Goal: Communication & Community: Share content

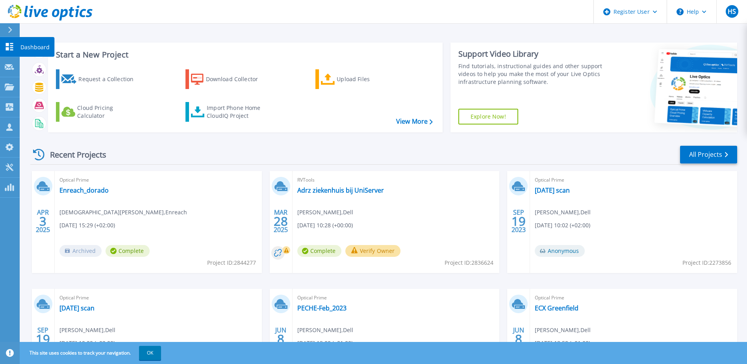
click at [7, 47] on icon at bounding box center [9, 46] width 9 height 7
click at [7, 83] on icon at bounding box center [9, 86] width 9 height 7
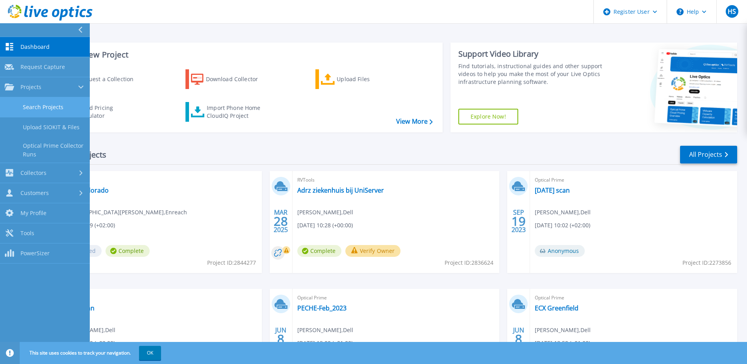
click at [52, 104] on link "Search Projects" at bounding box center [45, 107] width 90 height 20
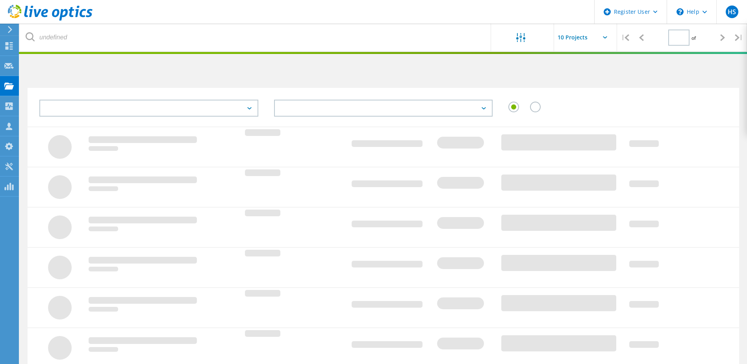
type input "1"
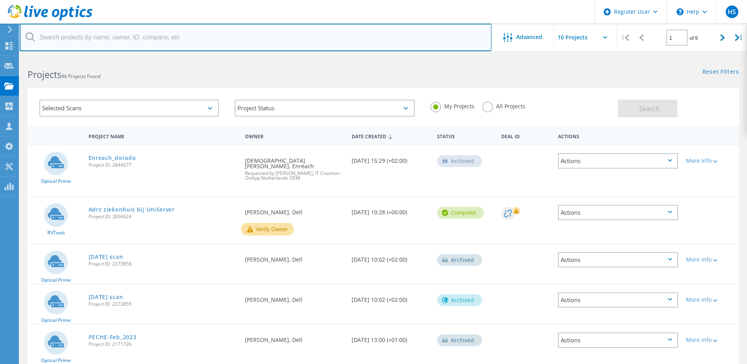
click at [104, 42] on input "text" at bounding box center [256, 38] width 472 height 28
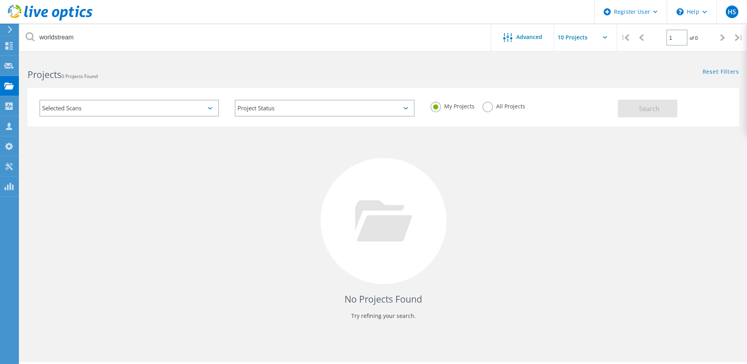
click at [489, 104] on label "All Projects" at bounding box center [503, 105] width 43 height 7
click at [0, 0] on input "All Projects" at bounding box center [0, 0] width 0 height 0
click at [647, 107] on span "Search" at bounding box center [649, 108] width 20 height 9
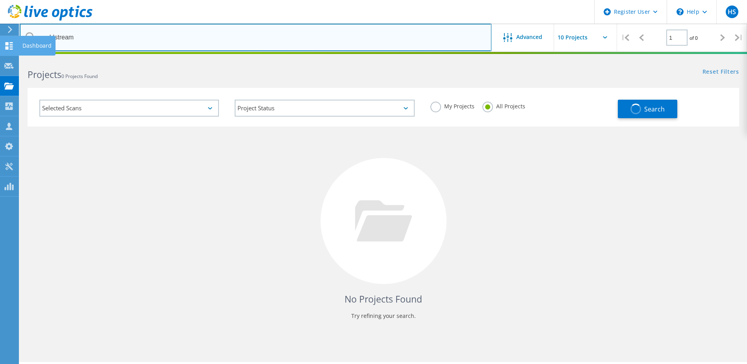
drag, startPoint x: 78, startPoint y: 44, endPoint x: 9, endPoint y: 37, distance: 69.2
click at [9, 57] on div "Register User \n Help Explore Helpful Articles Contact Support HS Dell User Han…" at bounding box center [373, 221] width 747 height 328
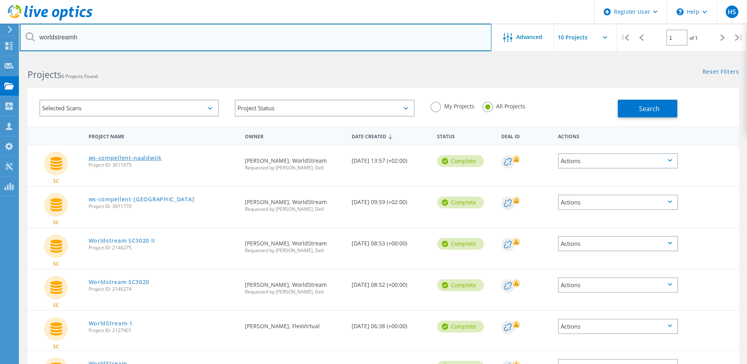
type input "worldstreamh"
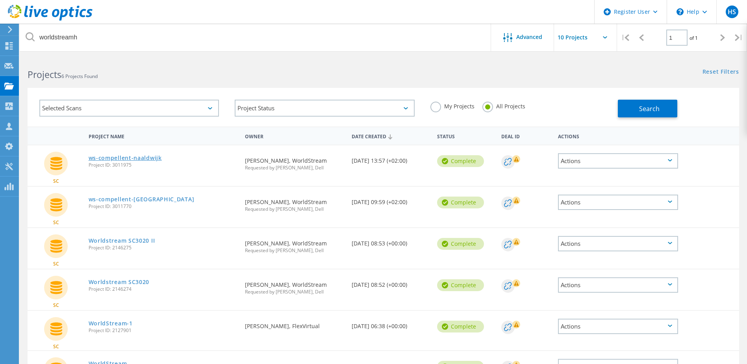
click at [137, 159] on link "ws-compellent-naaldwijk" at bounding box center [125, 158] width 73 height 6
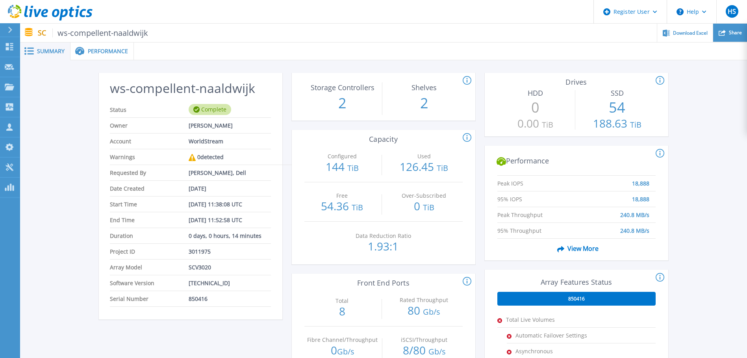
click at [721, 32] on icon at bounding box center [721, 32] width 7 height 7
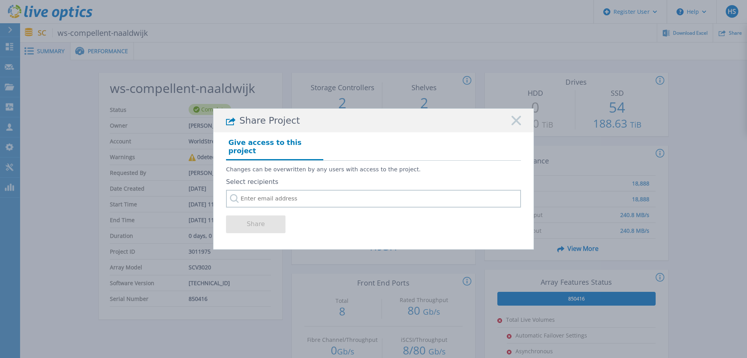
click at [684, 112] on div "Share Project Give access to this project Changes can be overwritten by any use…" at bounding box center [373, 179] width 747 height 358
click at [324, 194] on input "text" at bounding box center [373, 199] width 295 height 18
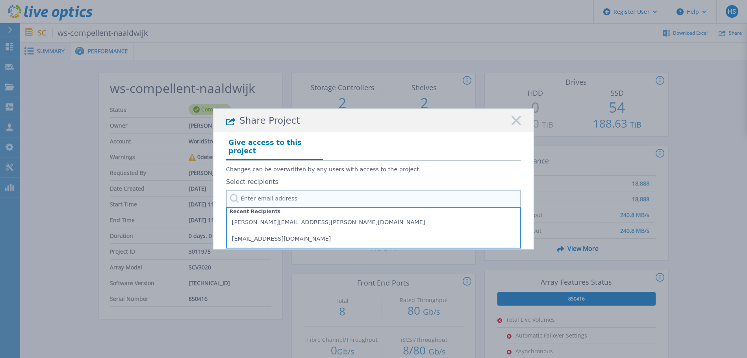
paste input "Patrick van Houten <Patrick.vanHouten@worldstream.com>"
type input "[PERSON_NAME][EMAIL_ADDRESS][PERSON_NAME][DOMAIN_NAME]"
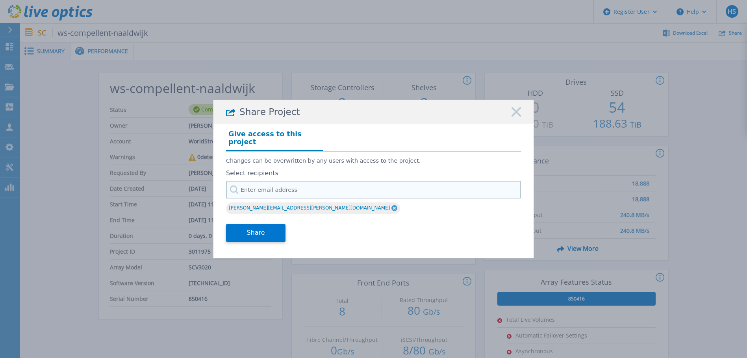
click at [281, 184] on input "text" at bounding box center [373, 190] width 295 height 18
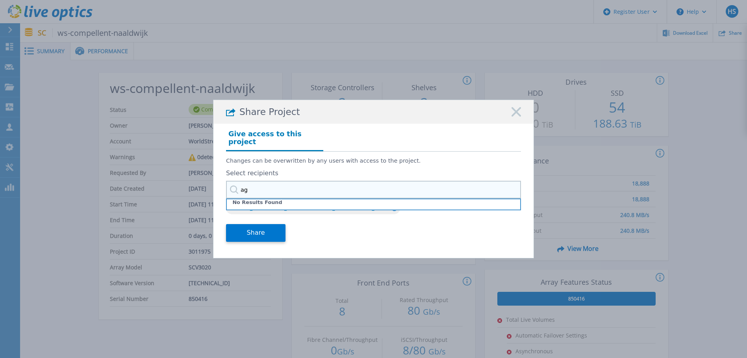
type input "a"
type input "rob van aggele"
drag, startPoint x: 281, startPoint y: 184, endPoint x: 217, endPoint y: 185, distance: 63.8
click at [217, 185] on div "Give access to this project Changes can be overwritten by any users with access…" at bounding box center [373, 188] width 320 height 128
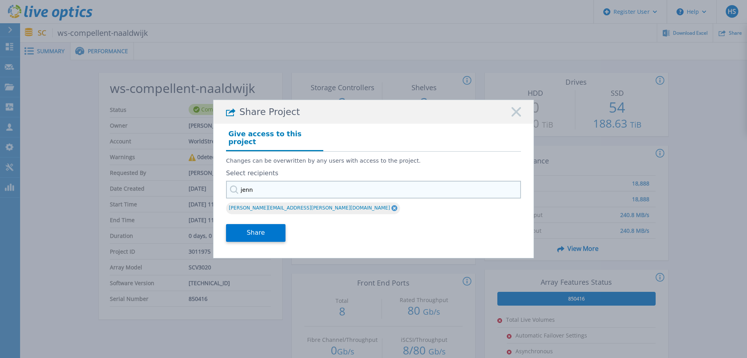
type input "jenne"
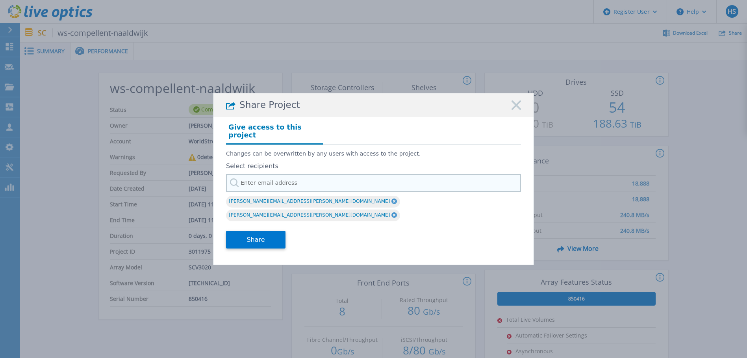
click at [307, 186] on input "text" at bounding box center [373, 183] width 295 height 18
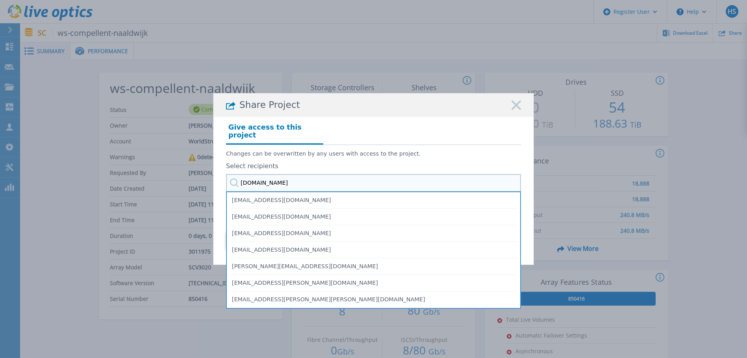
type input "rob.van"
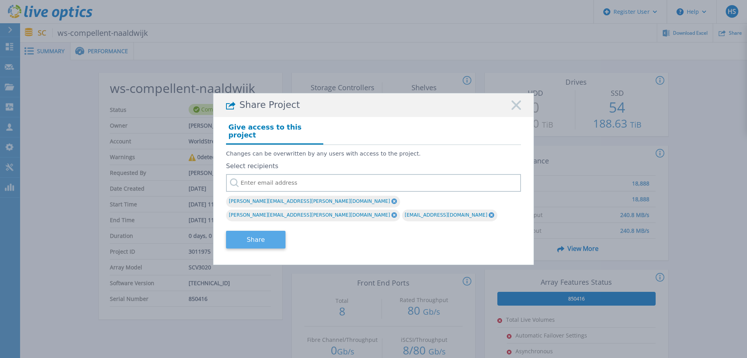
click at [256, 231] on button "Share" at bounding box center [255, 240] width 59 height 18
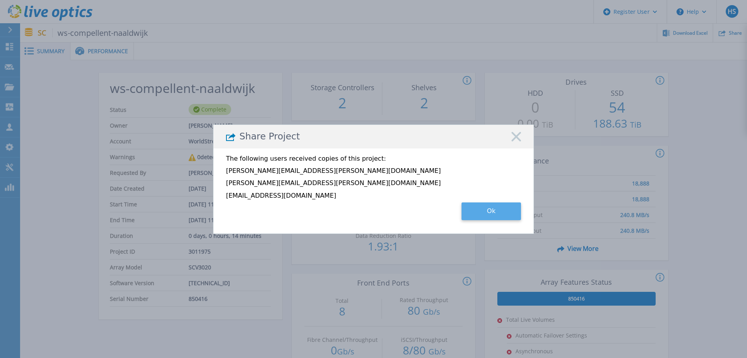
click at [487, 211] on button "Ok" at bounding box center [490, 211] width 59 height 18
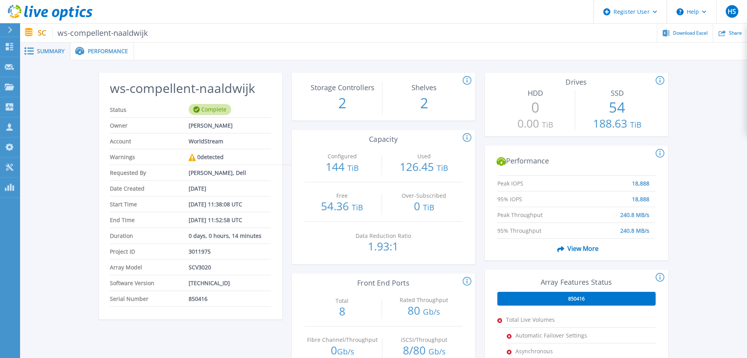
click at [93, 49] on span "Performance" at bounding box center [108, 51] width 40 height 6
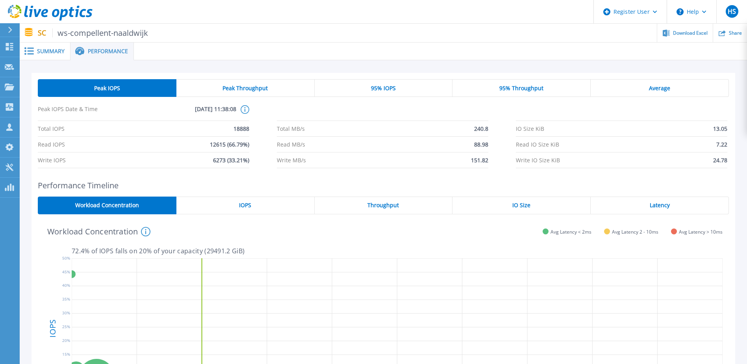
click at [50, 46] on div "Summary" at bounding box center [45, 52] width 51 height 18
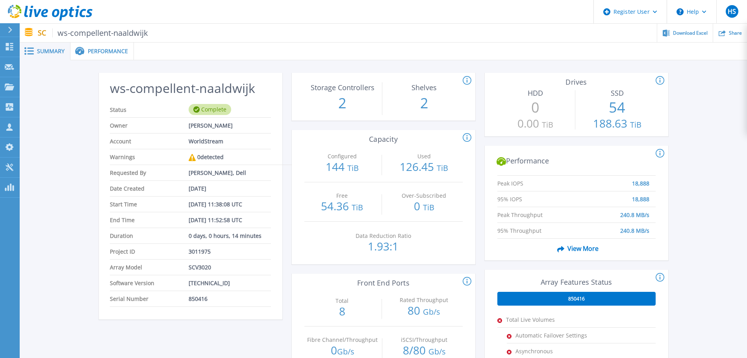
click at [44, 50] on span "Summary" at bounding box center [51, 51] width 28 height 6
click at [101, 49] on span "Performance" at bounding box center [108, 51] width 40 height 6
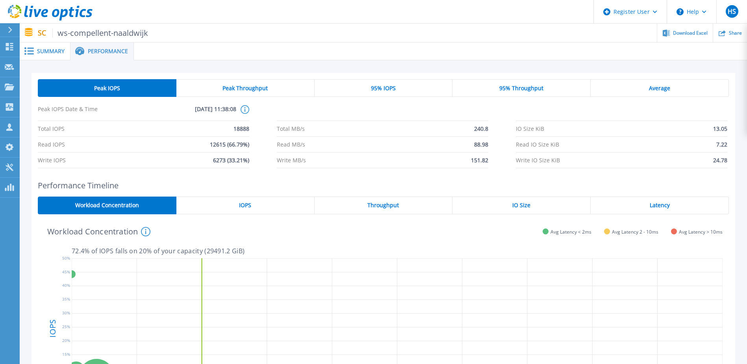
click at [54, 48] on span "Summary" at bounding box center [51, 51] width 28 height 6
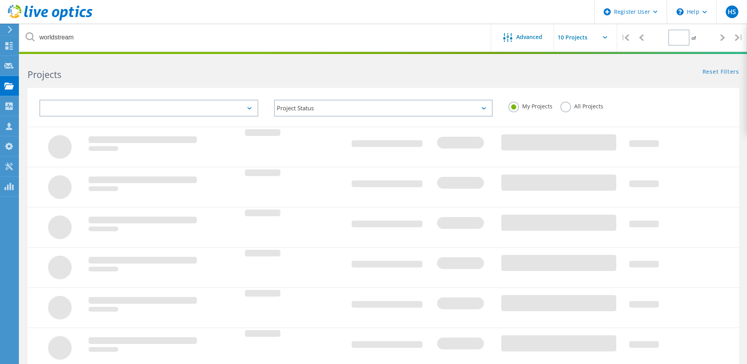
type input "1"
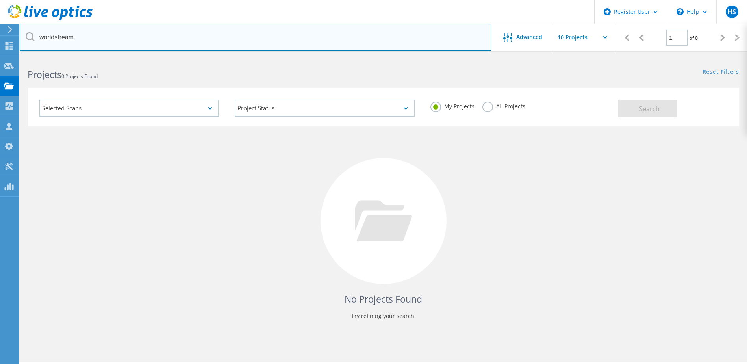
click at [79, 37] on input "worldstream" at bounding box center [256, 38] width 472 height 28
type input "w"
type input "houten"
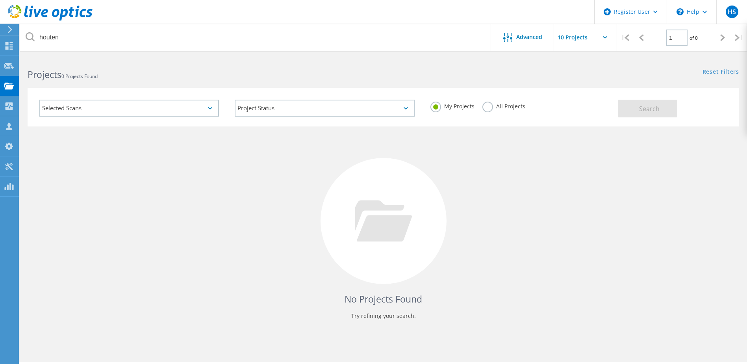
click at [486, 102] on label "All Projects" at bounding box center [503, 105] width 43 height 7
click at [0, 0] on input "All Projects" at bounding box center [0, 0] width 0 height 0
click at [639, 106] on span "Search" at bounding box center [649, 108] width 20 height 9
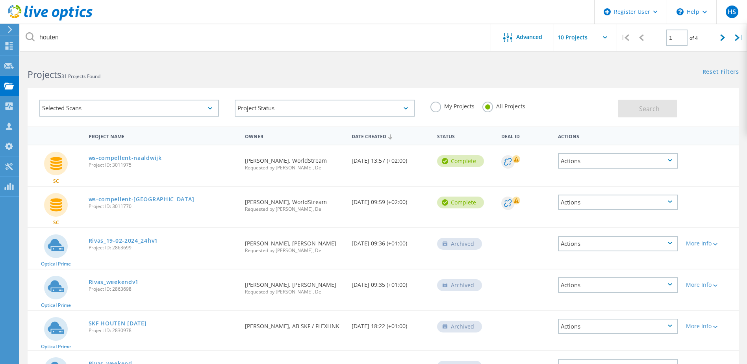
click at [125, 199] on link "ws-compellent-[GEOGRAPHIC_DATA]" at bounding box center [142, 199] width 106 height 6
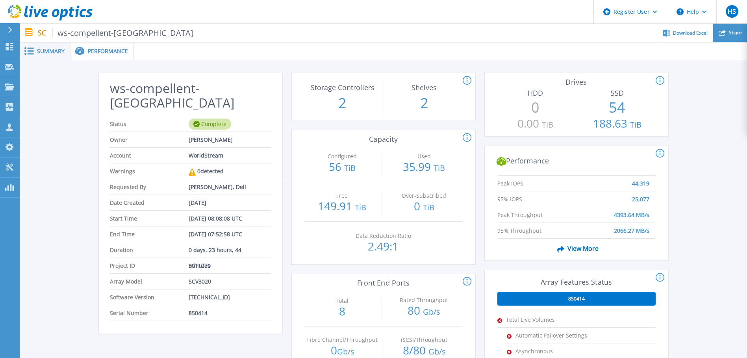
click at [726, 31] on div "Share" at bounding box center [730, 33] width 34 height 19
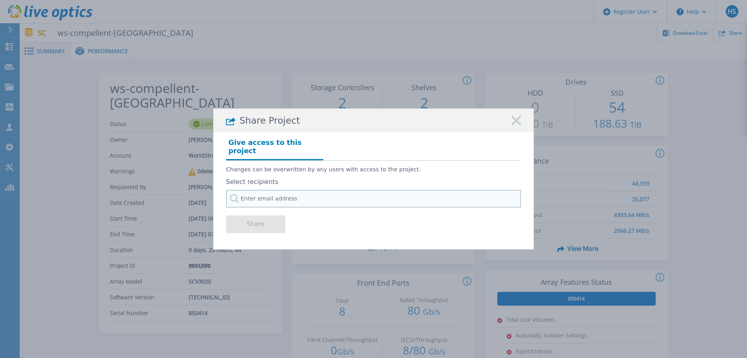
click at [274, 195] on input "text" at bounding box center [373, 199] width 295 height 18
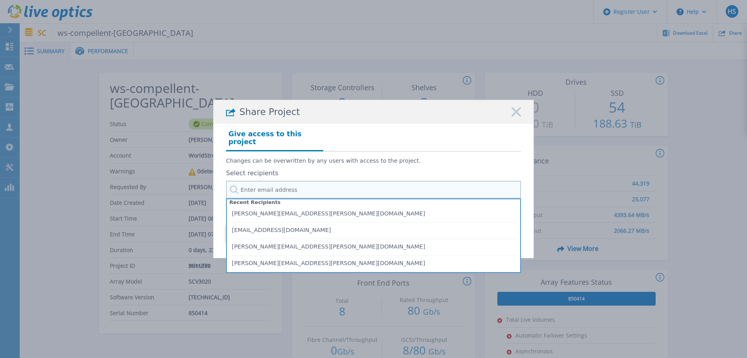
click at [283, 184] on input "text" at bounding box center [373, 190] width 295 height 18
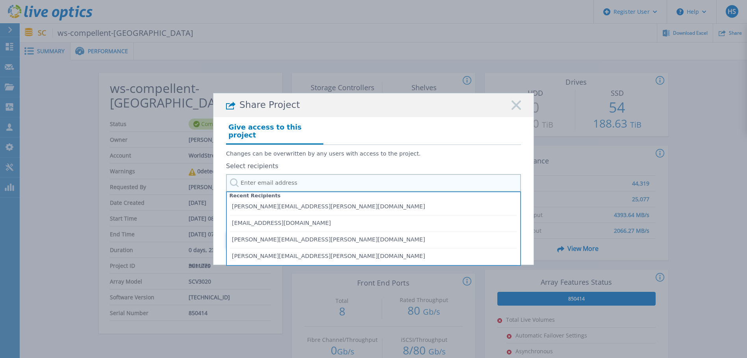
click at [295, 185] on input "text" at bounding box center [373, 183] width 295 height 18
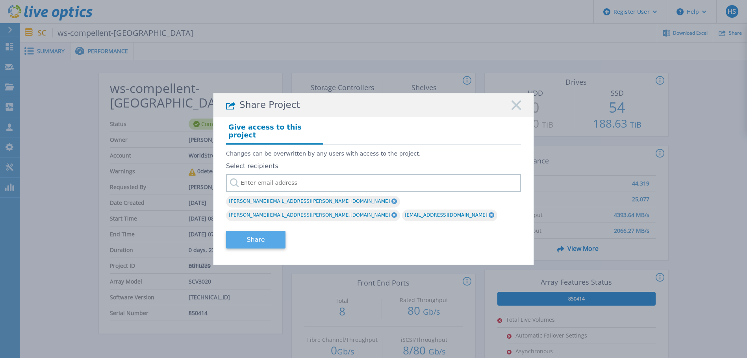
click at [255, 231] on button "Share" at bounding box center [255, 240] width 59 height 18
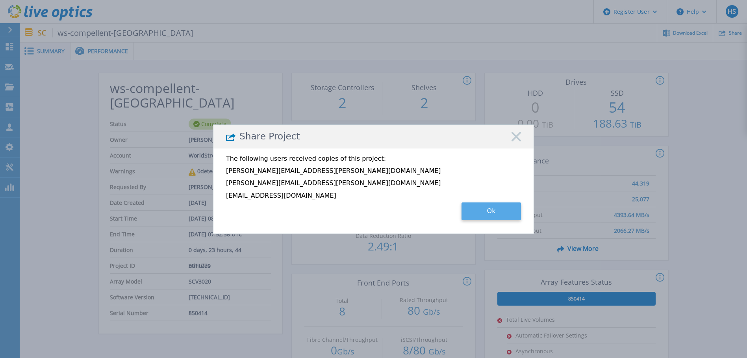
click at [477, 210] on button "Ok" at bounding box center [490, 211] width 59 height 18
